Goal: Check status

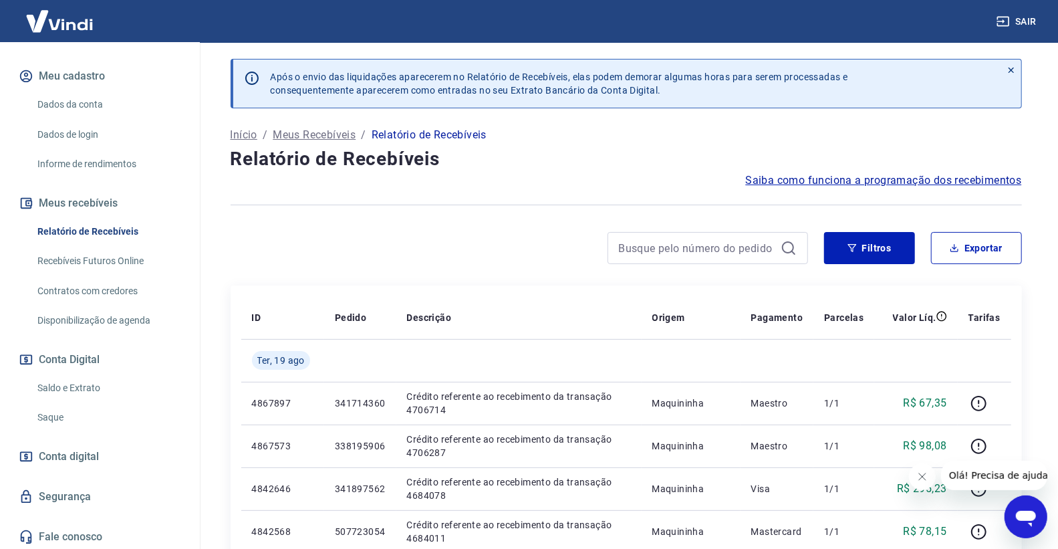
scroll to position [162, 0]
click at [63, 381] on link "Saldo e Extrato" at bounding box center [108, 386] width 152 height 27
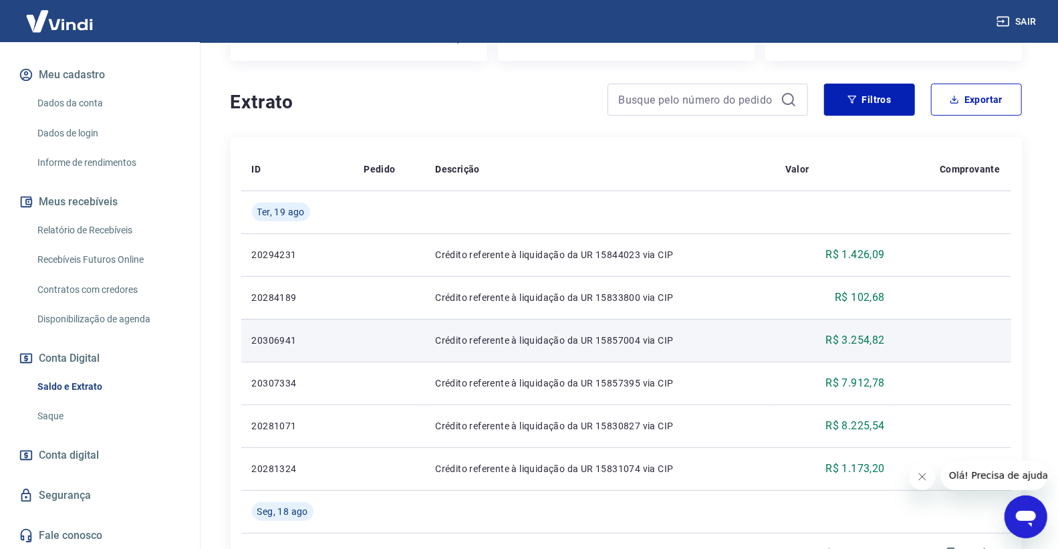
scroll to position [297, 0]
